Goal: Transaction & Acquisition: Subscribe to service/newsletter

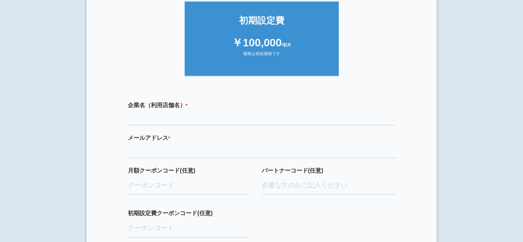
scroll to position [207, 0]
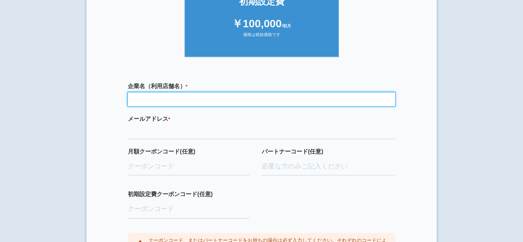
click at [195, 99] on input "text" at bounding box center [262, 99] width 268 height 14
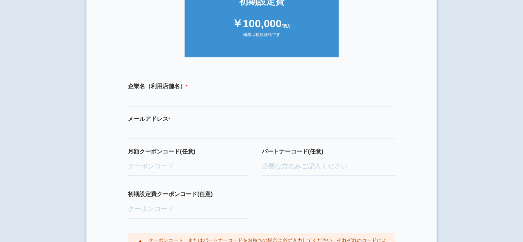
click at [379, 75] on div "企業名（利用店舗名） * 必須項目です メールアドレス * 必須項目です 正しいメールアドレスを入力してください 月額クーポンコード(任意) パートナーコード…" at bounding box center [261, 169] width 309 height 190
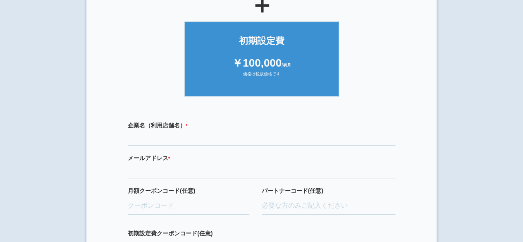
scroll to position [165, 0]
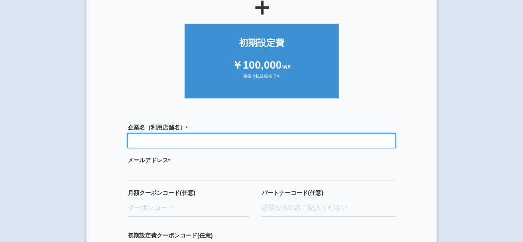
click at [239, 139] on input "text" at bounding box center [262, 141] width 268 height 14
type input "買取大吉 苫小牧双葉町店"
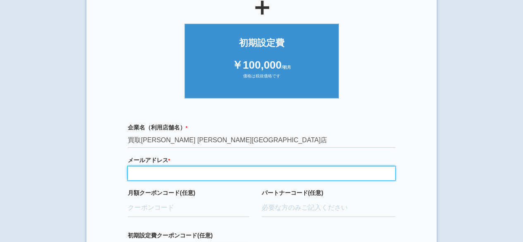
click at [205, 178] on input "email" at bounding box center [262, 173] width 268 height 14
type input "nagase@wakaba.net.in"
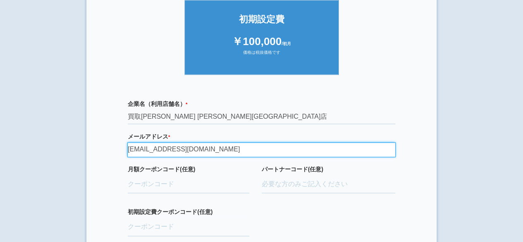
scroll to position [207, 0]
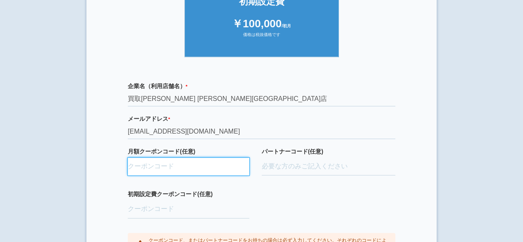
click at [201, 169] on input "月額クーポンコード(任意)" at bounding box center [189, 167] width 122 height 18
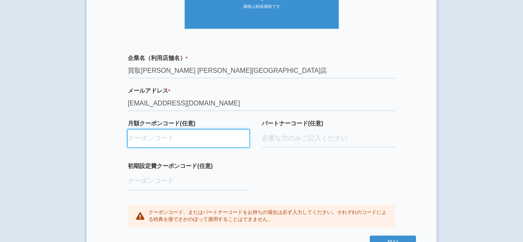
scroll to position [248, 0]
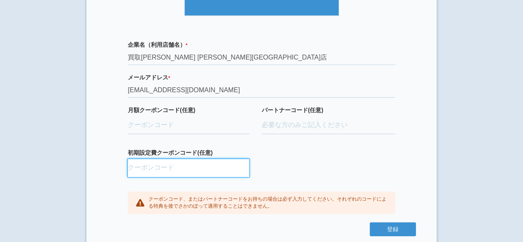
click at [203, 167] on input "初期設定費クーポンコード(任意)" at bounding box center [189, 168] width 122 height 18
click at [191, 166] on input "初期設定費クーポンコード(任意)" at bounding box center [189, 168] width 122 height 18
paste input "aBAaXUlM"
type input "aBAaXUlM"
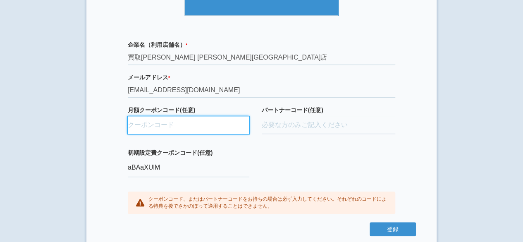
click at [171, 120] on input "月額クーポンコード(任意)" at bounding box center [189, 125] width 122 height 18
click at [150, 123] on input "月額クーポンコード(任意)" at bounding box center [189, 125] width 122 height 18
paste input "ifENW5rd"
type input "ifENW5rd"
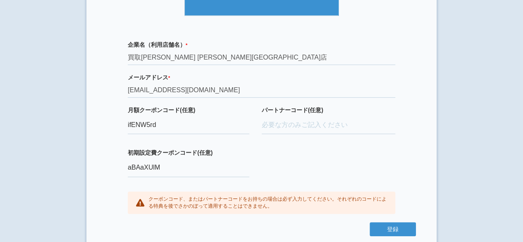
click at [297, 155] on div "企業名（利用店舗名） * 必須項目です 買取大吉 苫小牧双葉町店 メールアドレス * 必須項目です 正しいメールアドレスを入力してください nagase@wa…" at bounding box center [261, 127] width 309 height 190
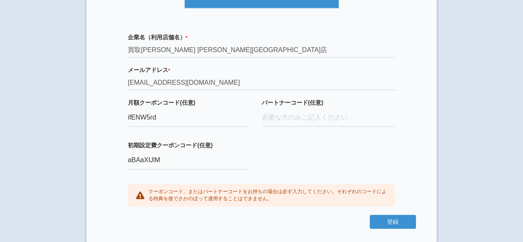
scroll to position [257, 0]
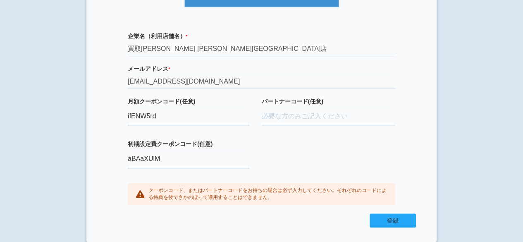
click at [392, 220] on button "登録" at bounding box center [393, 220] width 46 height 14
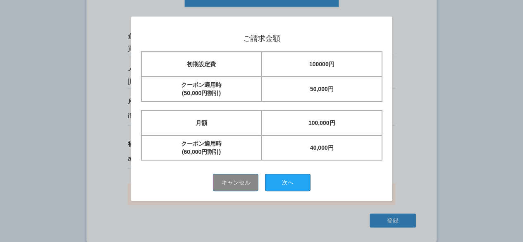
click at [298, 179] on button "次へ" at bounding box center [287, 182] width 45 height 17
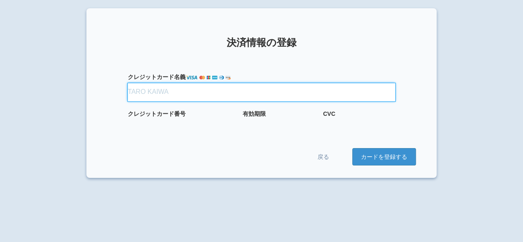
click at [194, 95] on input "クレジット カード名義" at bounding box center [262, 92] width 268 height 18
click at [191, 94] on input "クレジット カード名義" at bounding box center [262, 92] width 268 height 18
type input "[PERSON_NAME]"
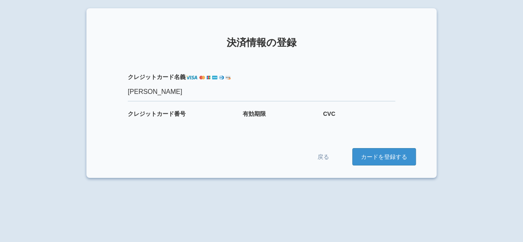
click at [273, 153] on div "戻る カードを登録する" at bounding box center [261, 156] width 309 height 17
click at [282, 126] on div at bounding box center [279, 123] width 72 height 7
click at [375, 158] on button "カードを登録する" at bounding box center [384, 156] width 64 height 17
